Goal: Navigation & Orientation: Find specific page/section

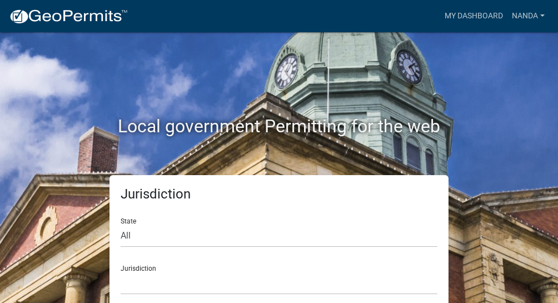
scroll to position [12, 0]
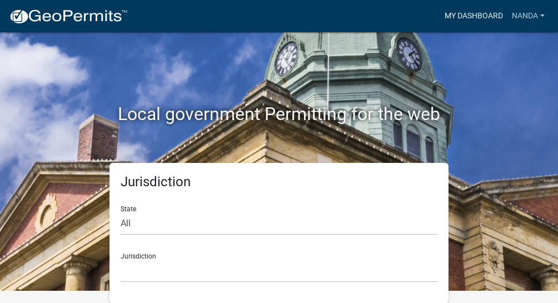
click at [468, 15] on link "My Dashboard" at bounding box center [473, 16] width 67 height 21
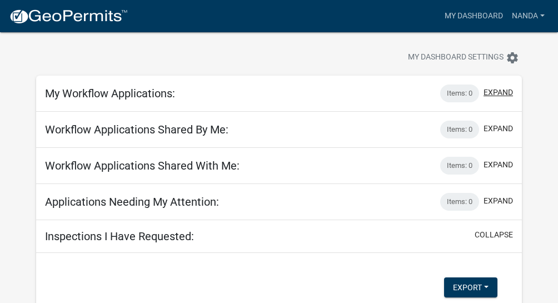
click at [495, 94] on button "expand" at bounding box center [497, 93] width 29 height 12
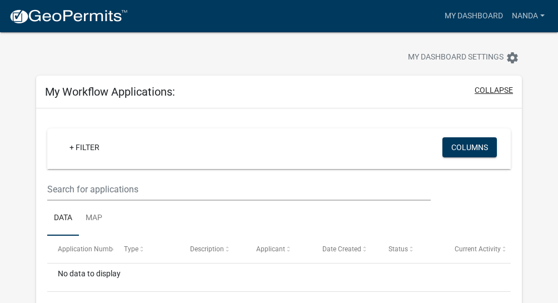
click at [496, 93] on button "collapse" at bounding box center [493, 90] width 38 height 12
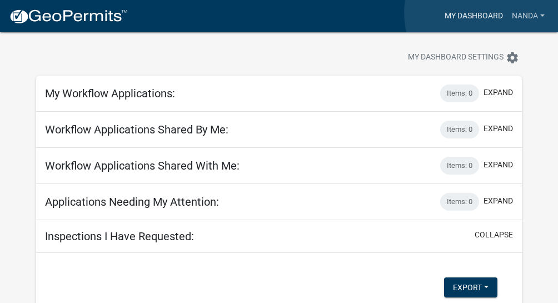
click at [488, 12] on link "My Dashboard" at bounding box center [473, 16] width 67 height 21
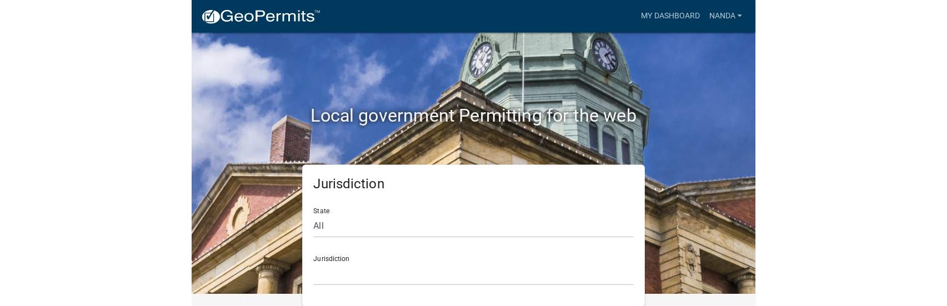
scroll to position [9, 0]
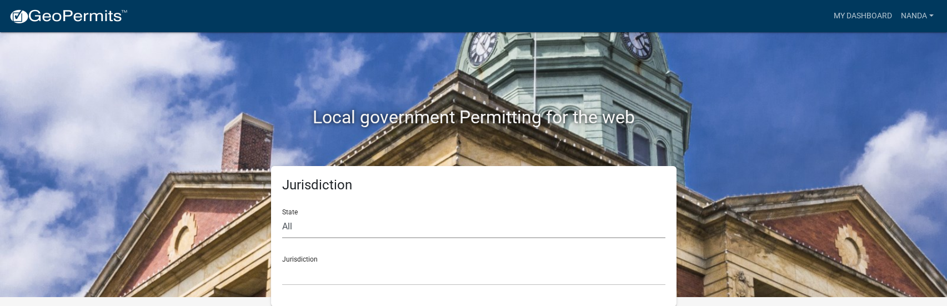
click at [354, 223] on select "All [US_STATE] [US_STATE] [US_STATE] [US_STATE] [US_STATE] [US_STATE] [US_STATE…" at bounding box center [473, 227] width 383 height 23
click at [210, 156] on div "Local government Permitting for the web" at bounding box center [473, 94] width 633 height 142
click at [326, 268] on select "[GEOGRAPHIC_DATA], [US_STATE] [GEOGRAPHIC_DATA], [US_STATE][PERSON_NAME][GEOGRA…" at bounding box center [473, 274] width 383 height 23
click at [557, 14] on link "Nanda" at bounding box center [917, 16] width 42 height 21
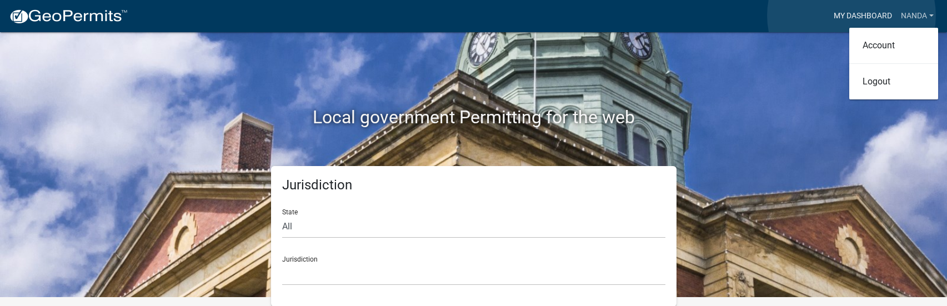
click at [557, 15] on link "My Dashboard" at bounding box center [862, 16] width 67 height 21
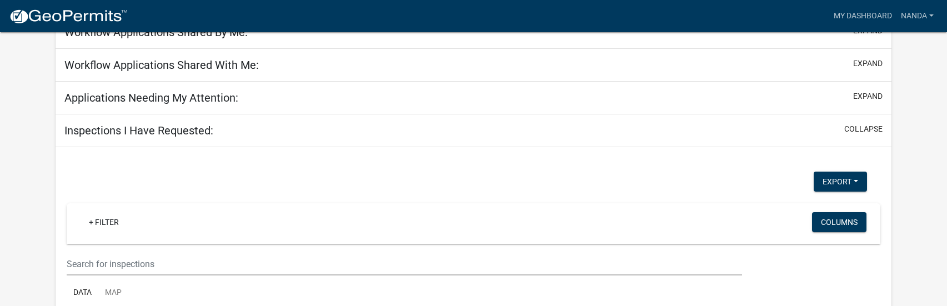
scroll to position [106, 0]
